Goal: Information Seeking & Learning: Learn about a topic

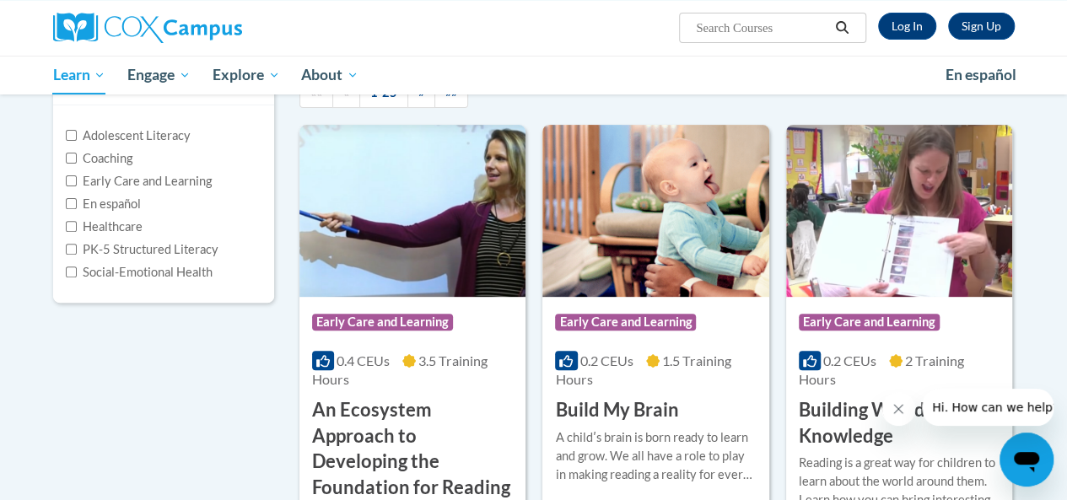
scroll to position [253, 0]
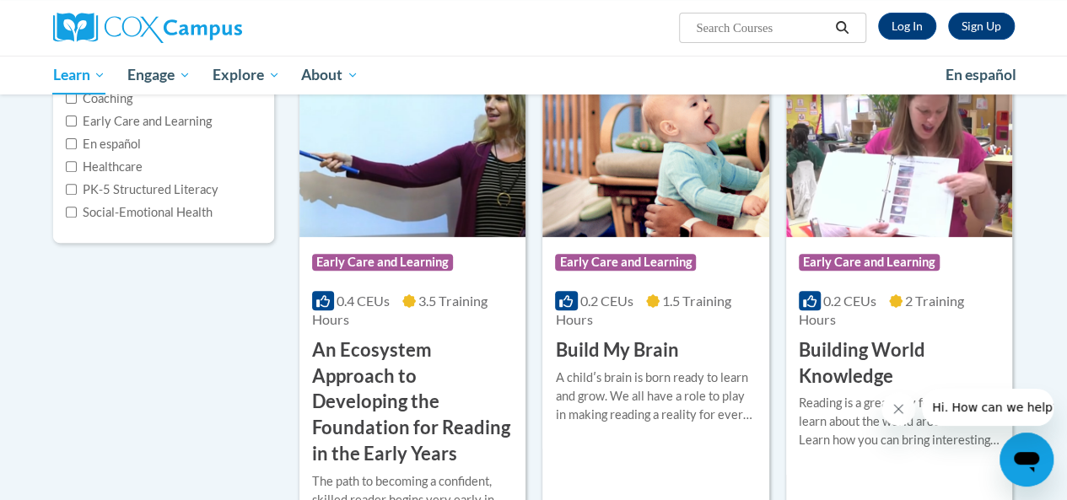
click at [121, 210] on label "Social-Emotional Health" at bounding box center [139, 212] width 147 height 19
click at [77, 210] on input "Social-Emotional Health" at bounding box center [71, 212] width 11 height 11
checkbox input "true"
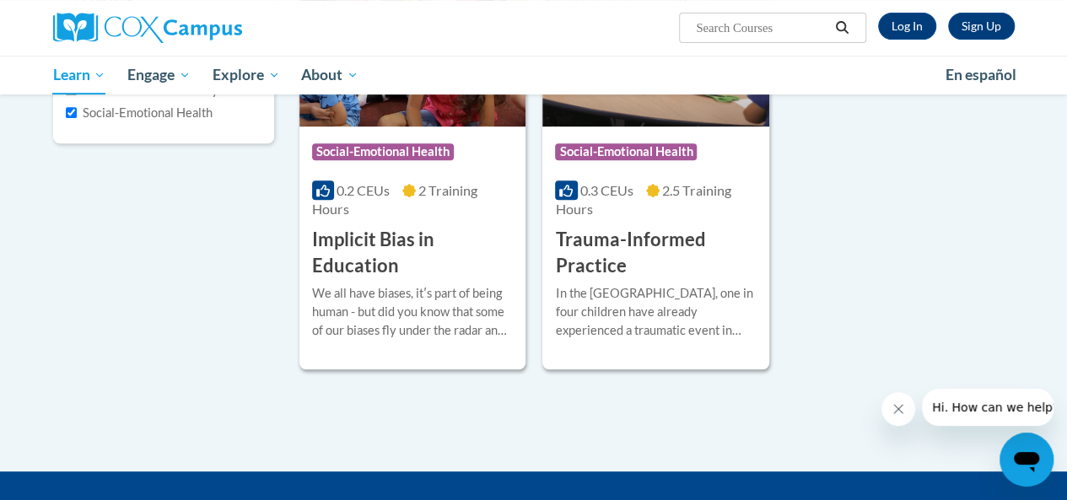
scroll to position [337, 0]
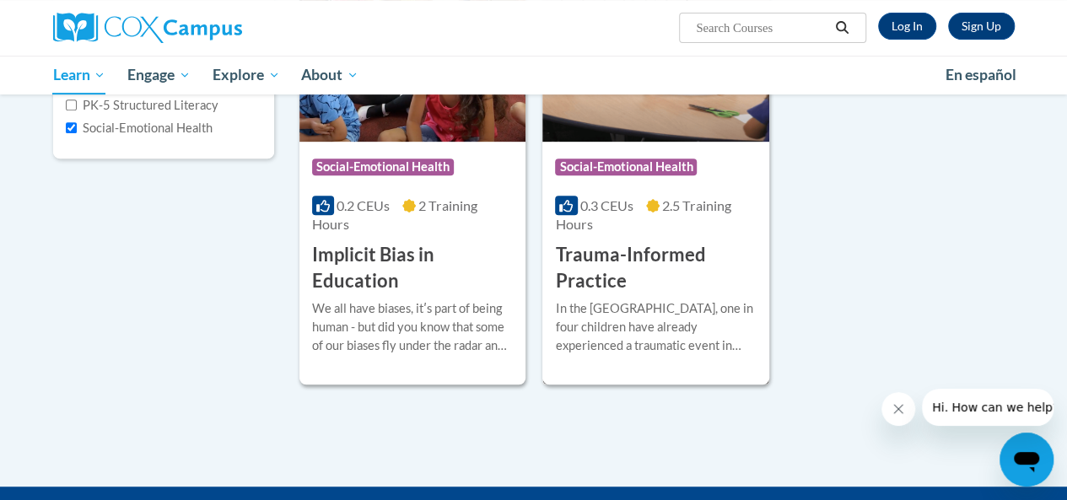
click at [660, 251] on h3 "Trauma-Informed Practice" at bounding box center [655, 268] width 201 height 52
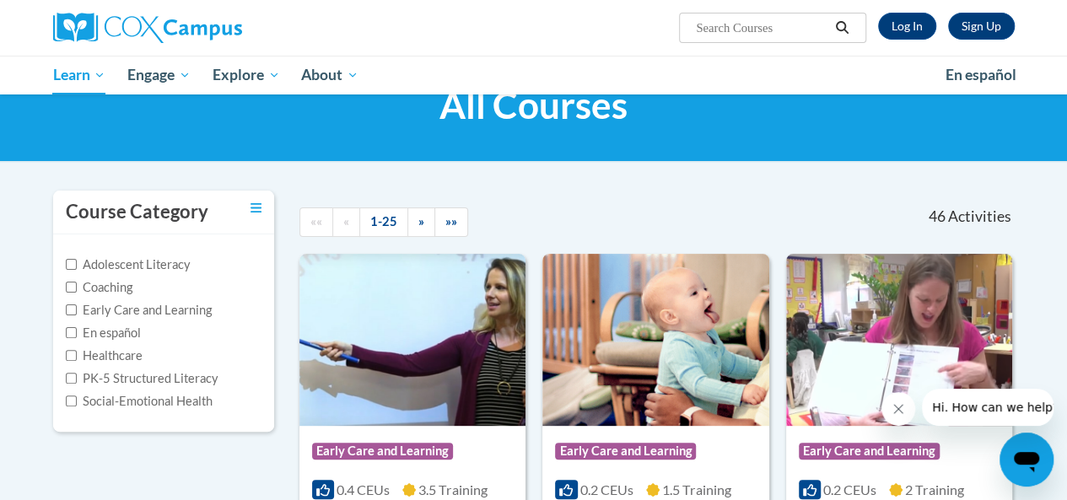
scroll to position [169, 0]
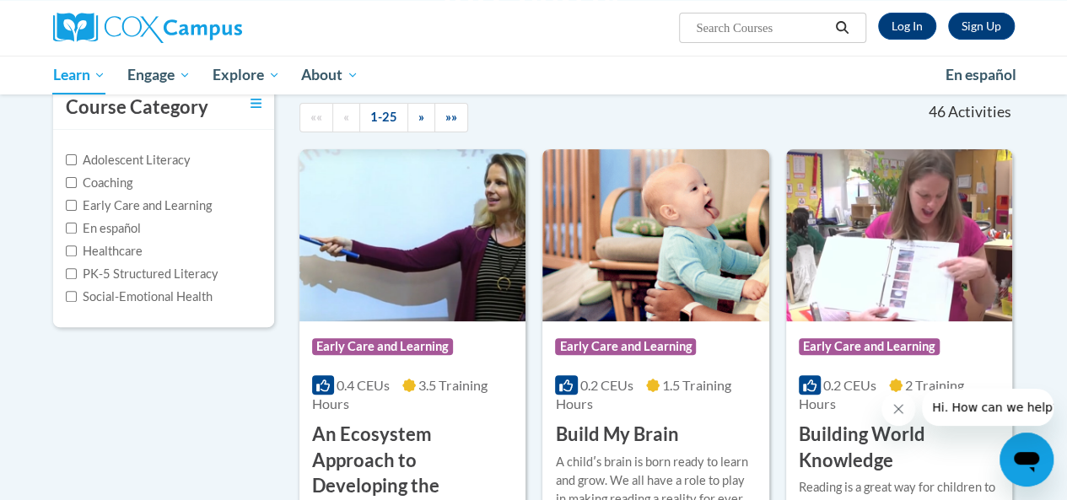
click at [133, 298] on label "Social-Emotional Health" at bounding box center [139, 297] width 147 height 19
click at [77, 298] on input "Social-Emotional Health" at bounding box center [71, 296] width 11 height 11
checkbox input "true"
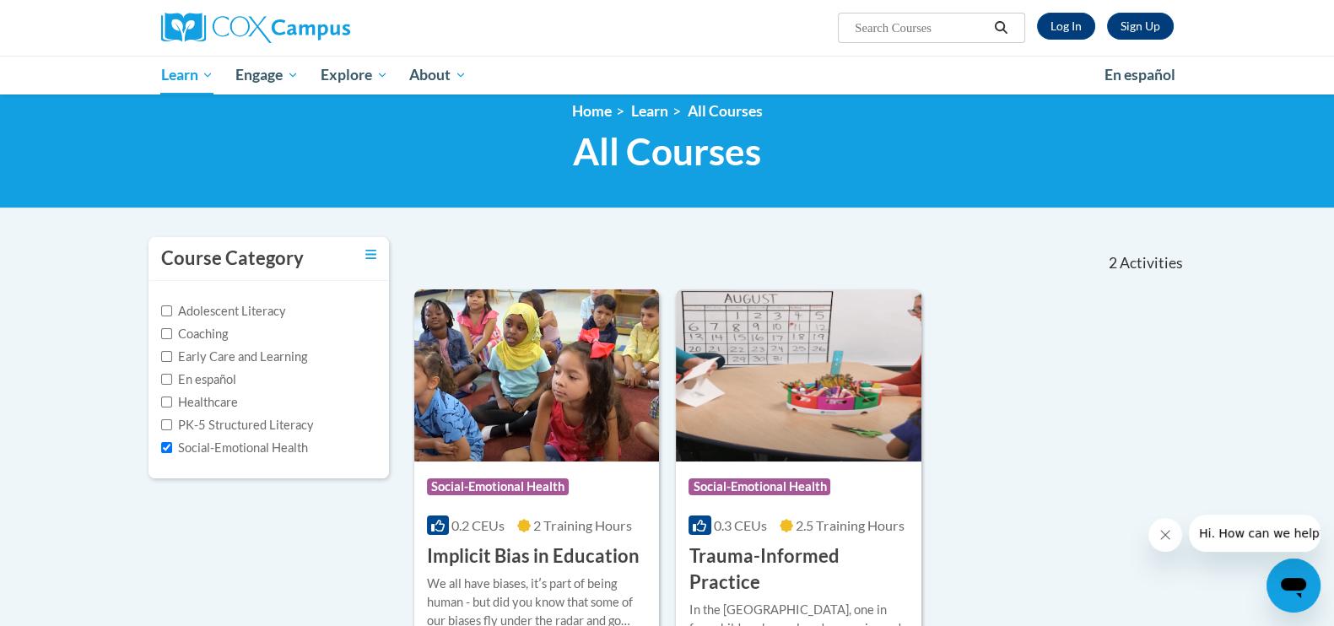
scroll to position [0, 0]
